Goal: Task Accomplishment & Management: Manage account settings

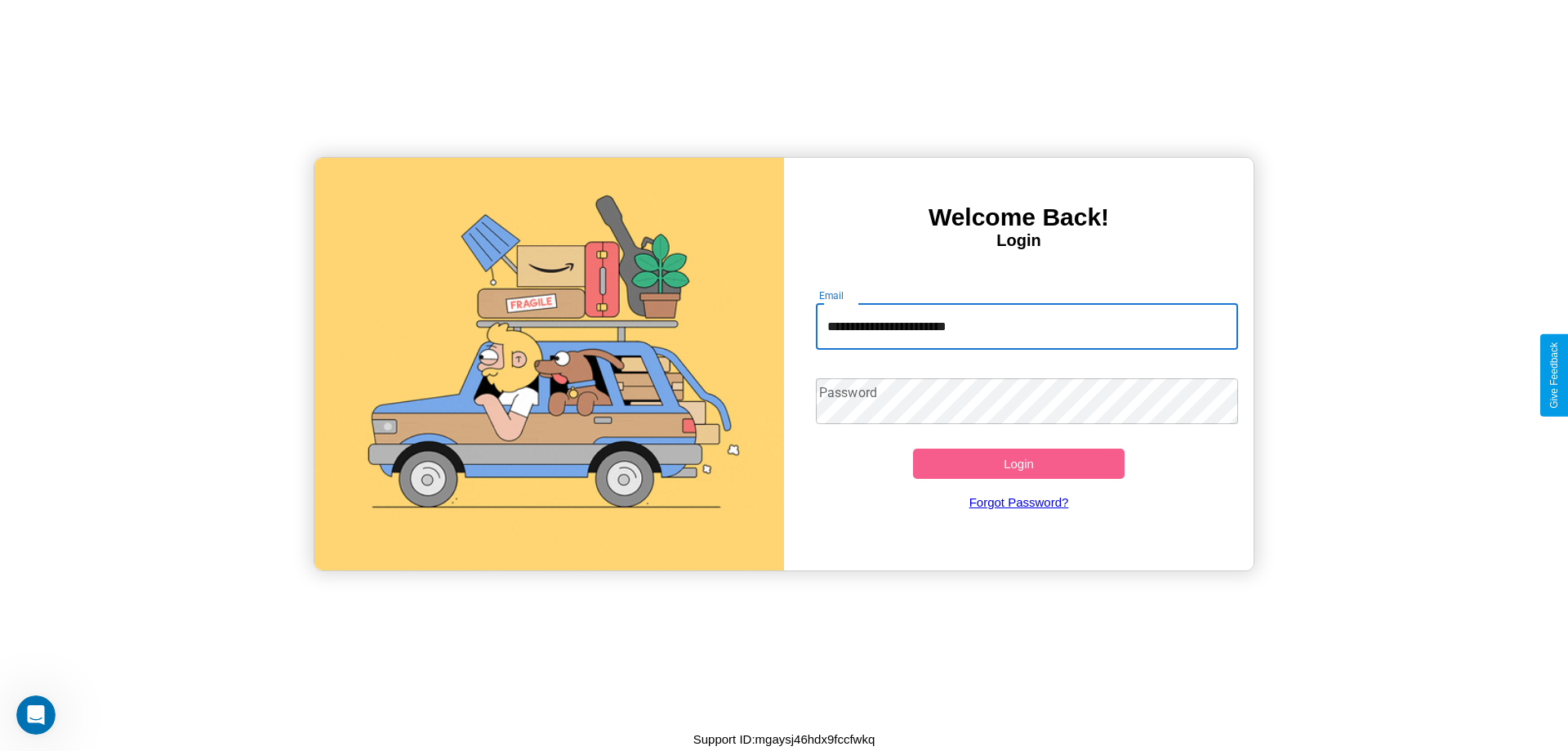
type input "**********"
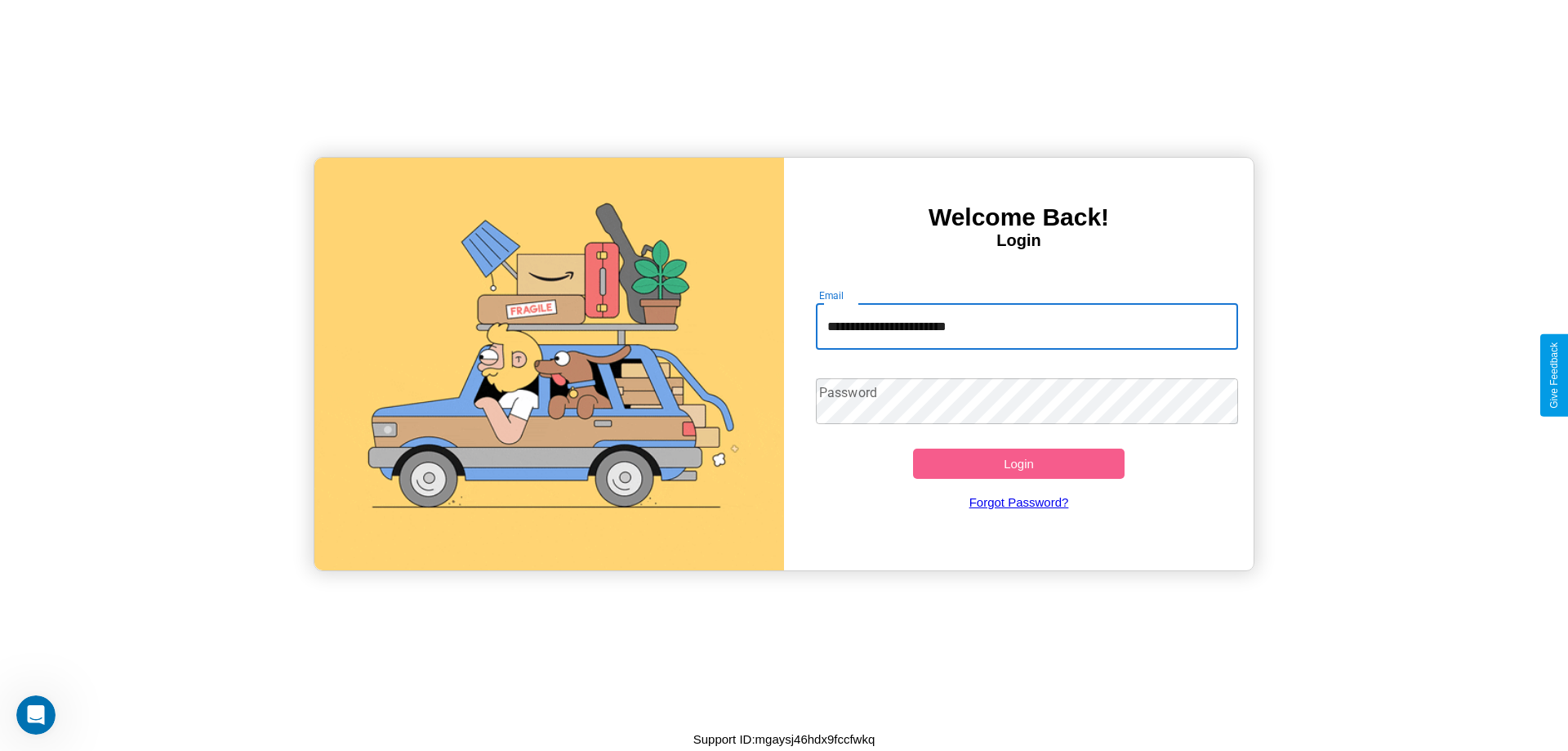
click at [1018, 463] on button "Login" at bounding box center [1018, 463] width 212 height 30
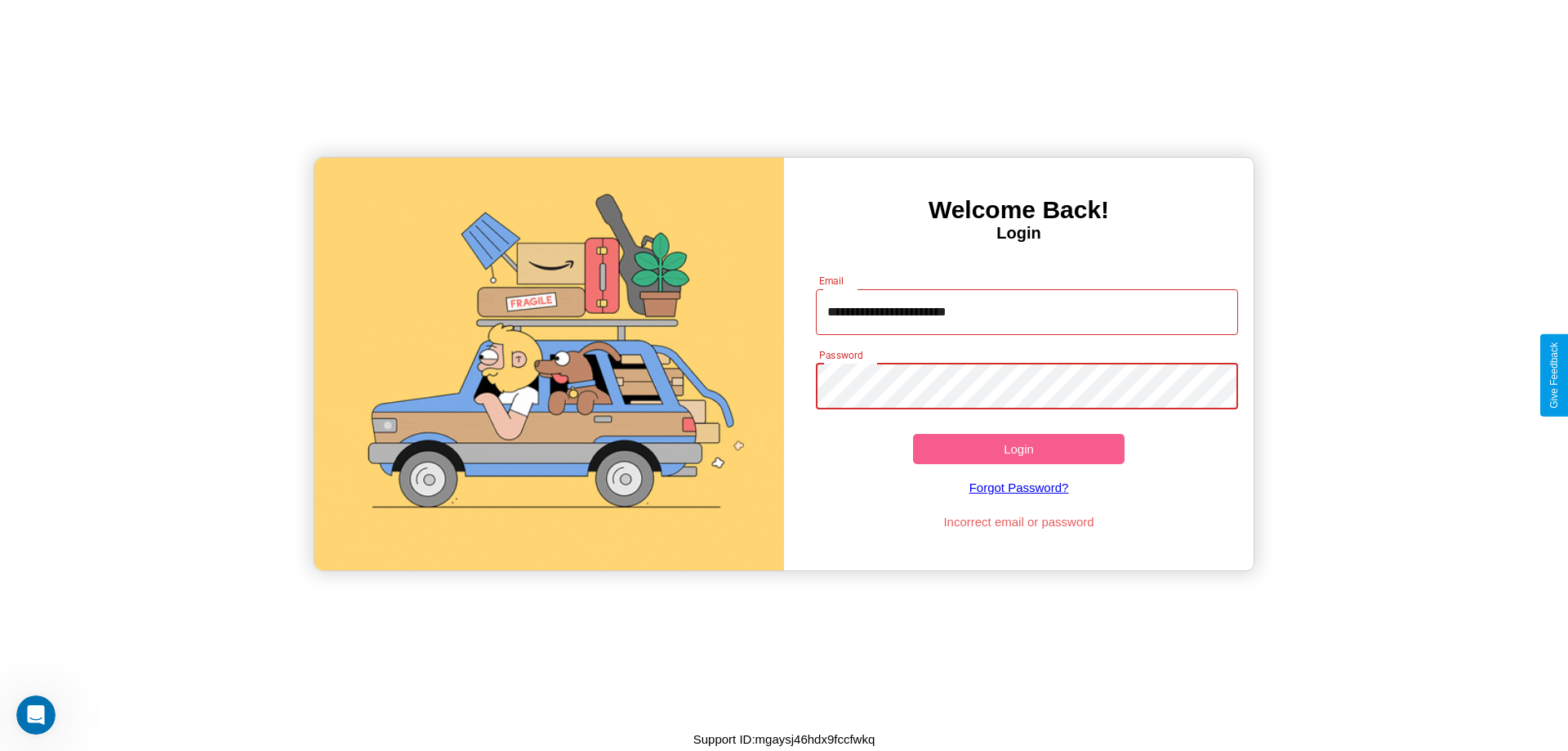
click at [1018, 448] on button "Login" at bounding box center [1018, 448] width 212 height 30
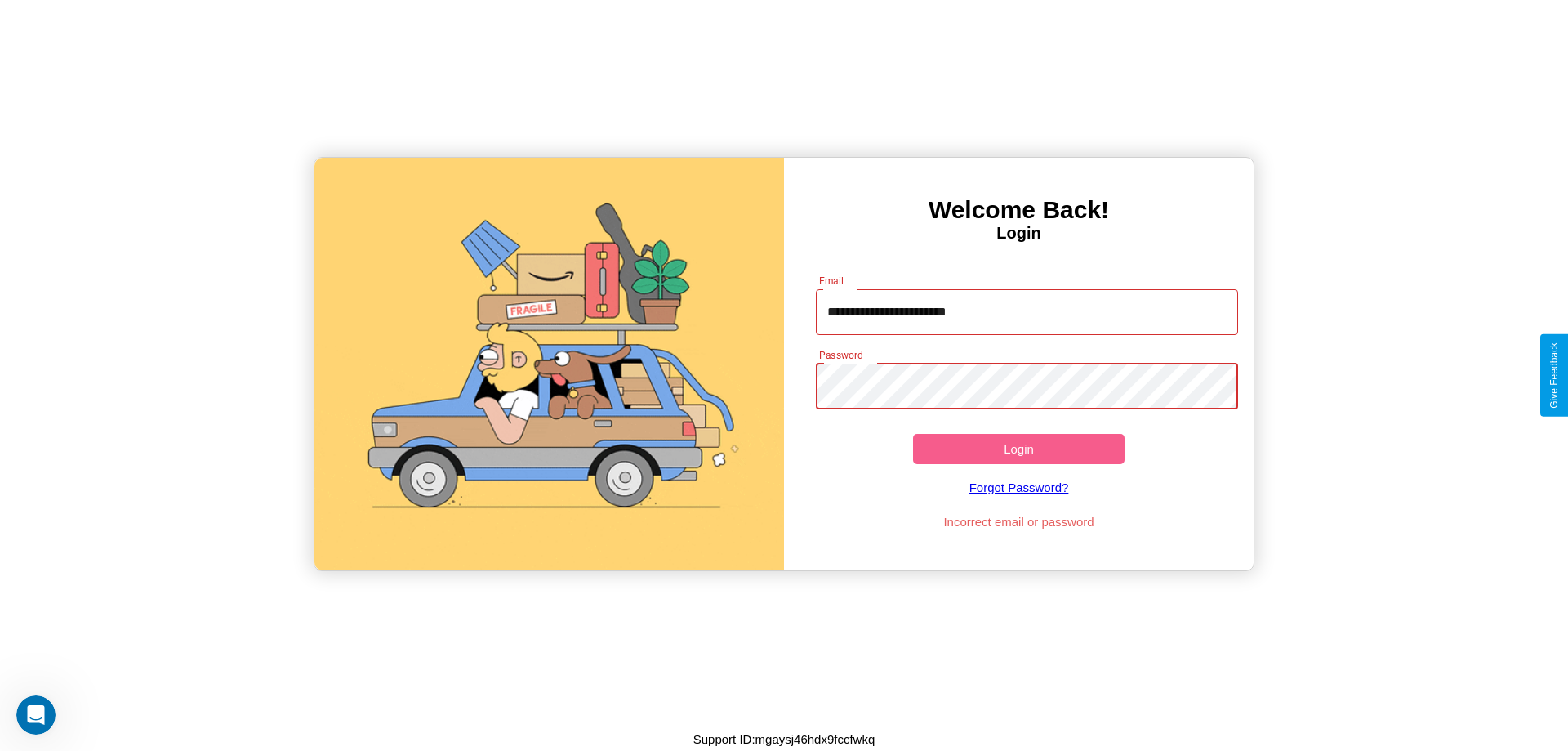
click at [1018, 448] on button "Login" at bounding box center [1018, 448] width 212 height 30
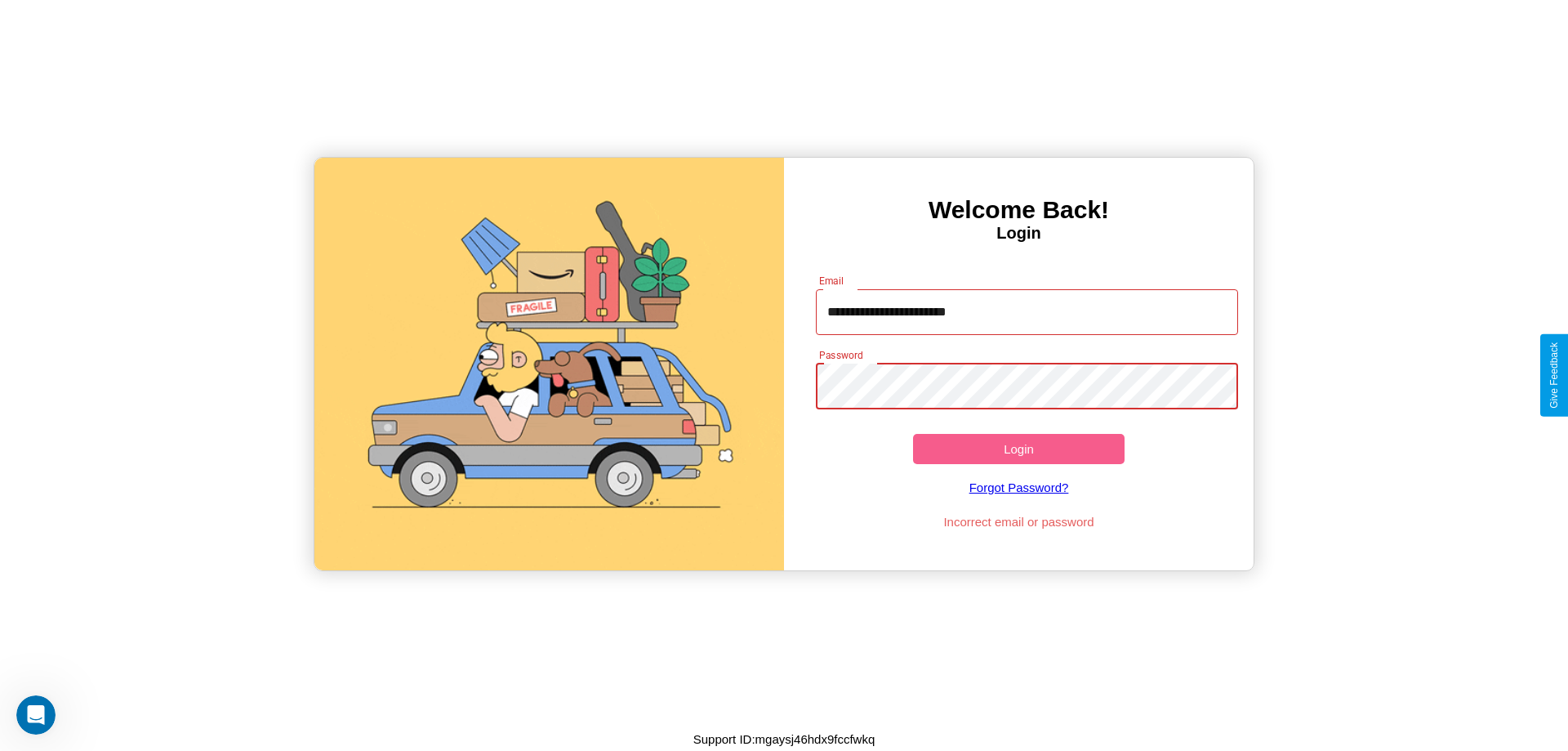
click at [1018, 448] on button "Login" at bounding box center [1018, 448] width 212 height 30
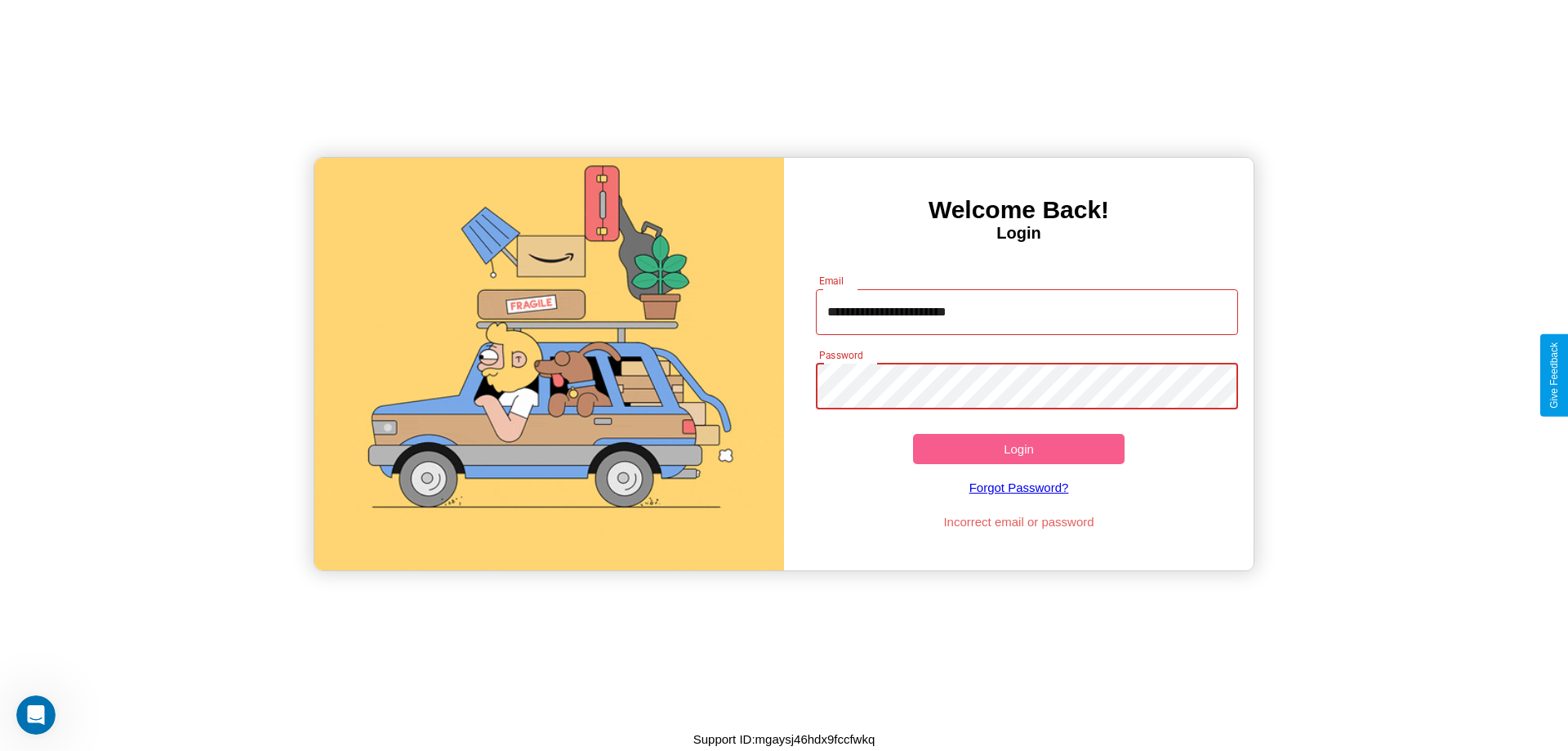
click at [1018, 448] on button "Login" at bounding box center [1018, 448] width 212 height 30
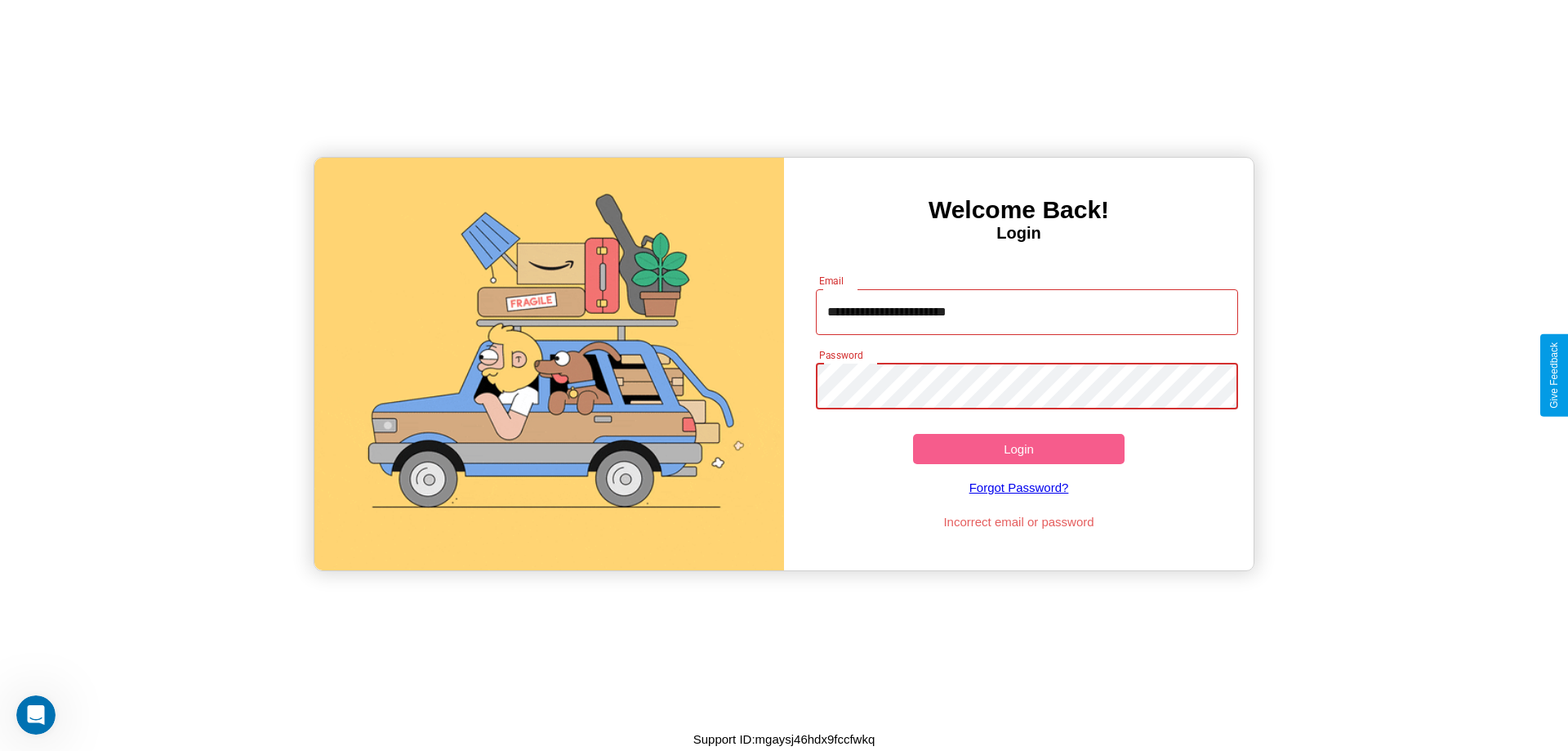
click at [1018, 448] on button "Login" at bounding box center [1018, 448] width 212 height 30
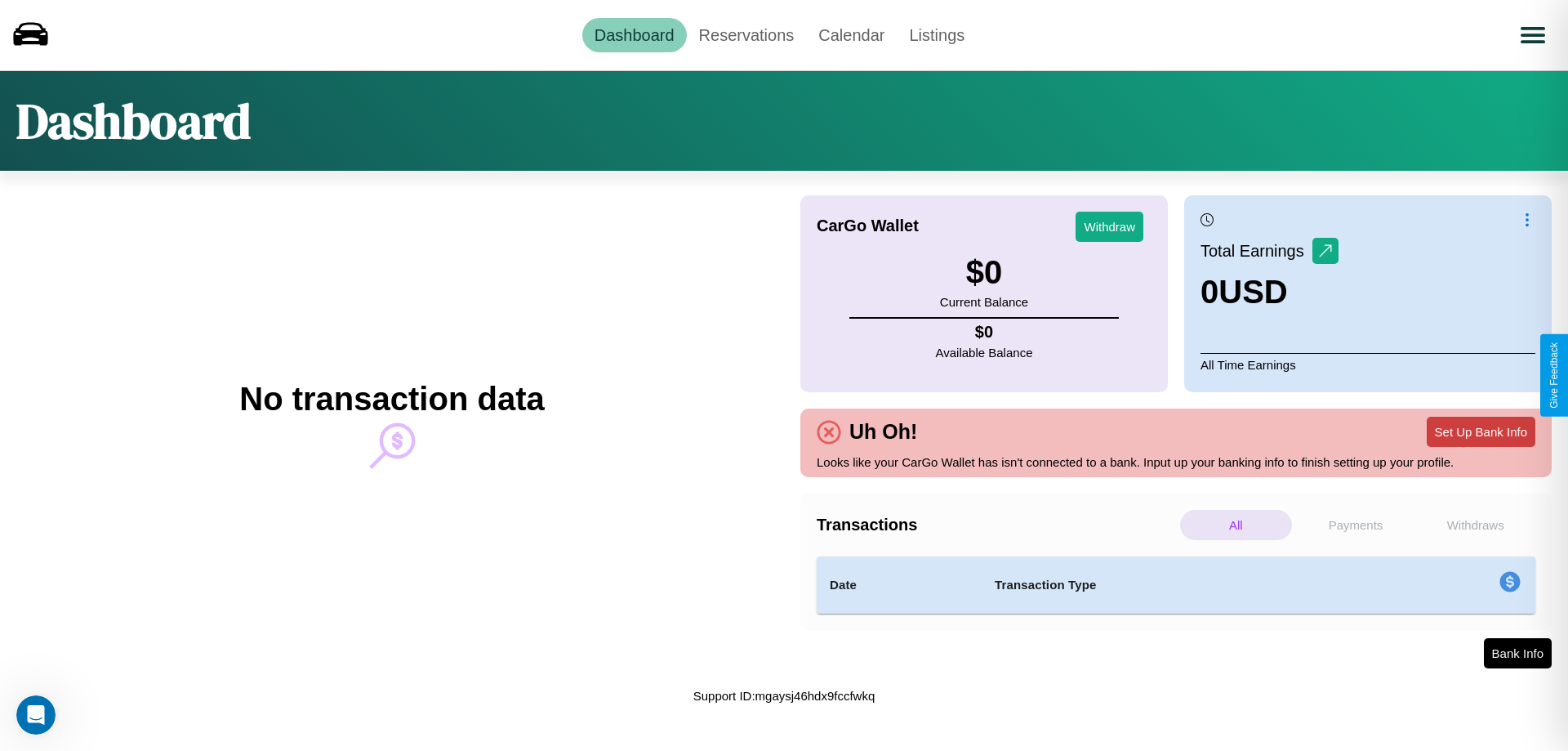
click at [1480, 432] on button "Set Up Bank Info" at bounding box center [1480, 432] width 108 height 30
